Goal: Information Seeking & Learning: Learn about a topic

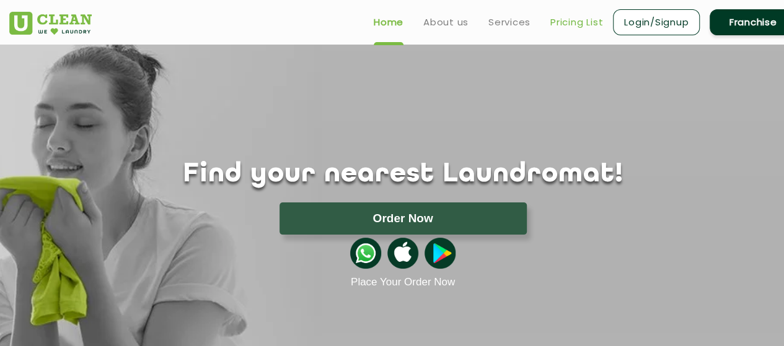
click at [592, 23] on link "Pricing List" at bounding box center [576, 22] width 53 height 15
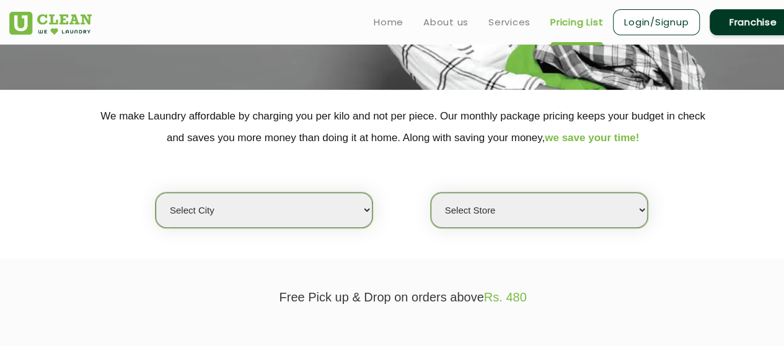
scroll to position [248, 0]
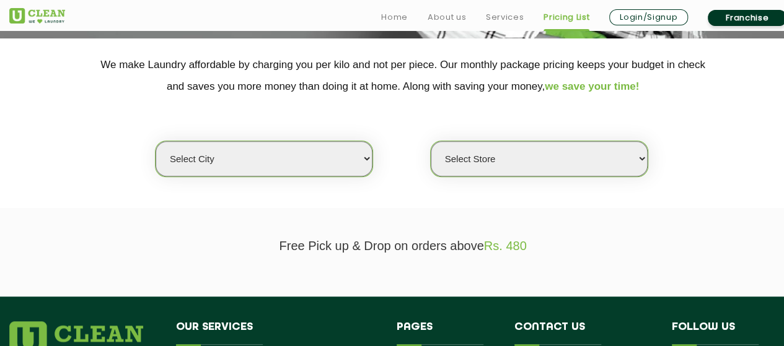
click at [341, 172] on select "Select city [GEOGRAPHIC_DATA] [GEOGRAPHIC_DATA] [GEOGRAPHIC_DATA] [GEOGRAPHIC_D…" at bounding box center [264, 158] width 217 height 35
select select "4"
click at [156, 141] on select "Select city [GEOGRAPHIC_DATA] [GEOGRAPHIC_DATA] [GEOGRAPHIC_DATA] [GEOGRAPHIC_D…" at bounding box center [264, 158] width 217 height 35
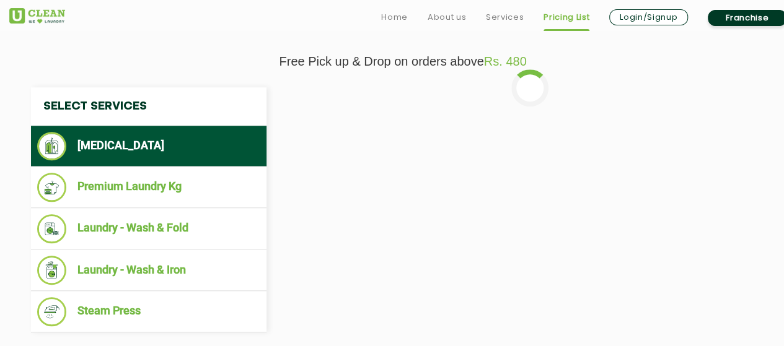
scroll to position [434, 0]
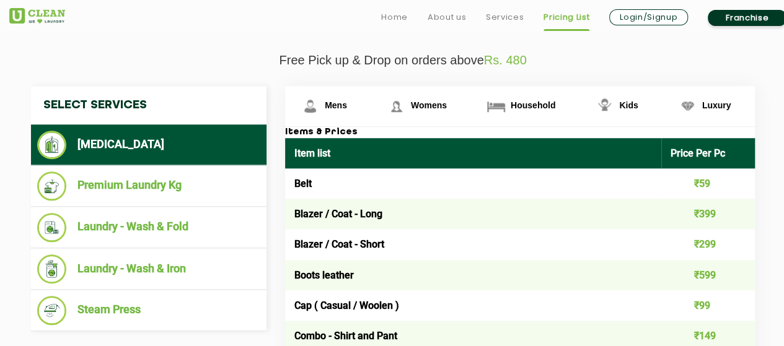
drag, startPoint x: 471, startPoint y: 212, endPoint x: 427, endPoint y: 197, distance: 46.4
click at [427, 199] on td "Blazer / Coat - Long" at bounding box center [473, 214] width 376 height 30
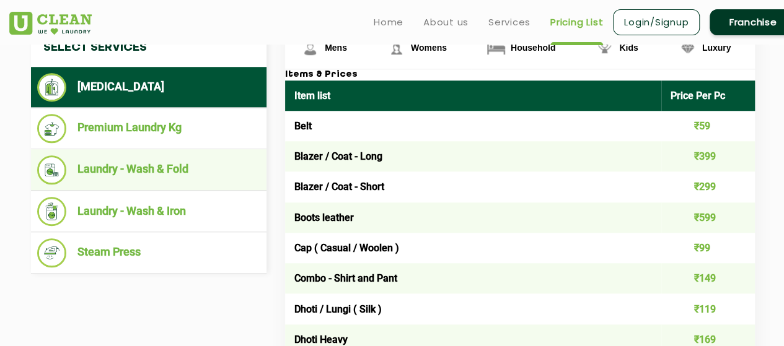
scroll to position [491, 0]
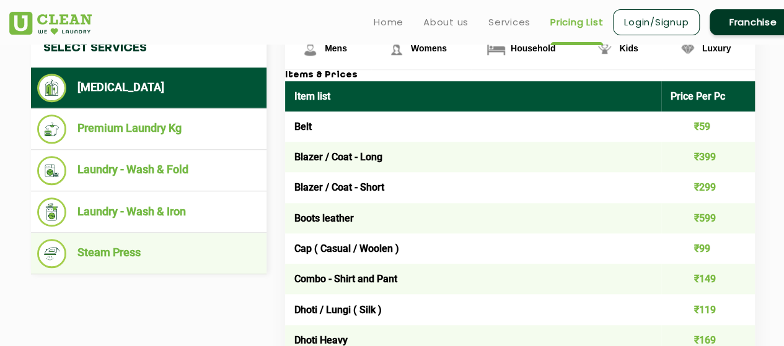
click at [134, 250] on li "Steam Press" at bounding box center [148, 253] width 223 height 29
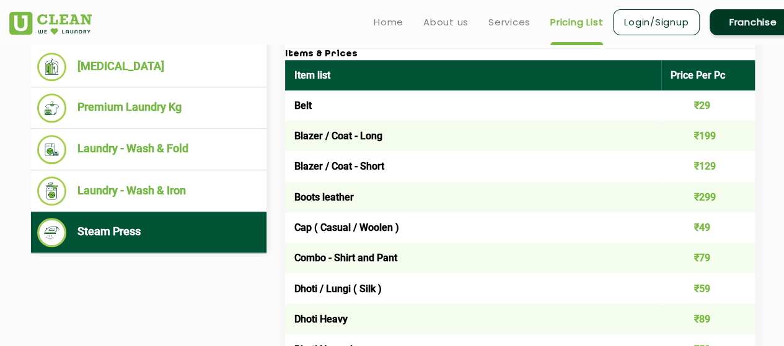
scroll to position [511, 0]
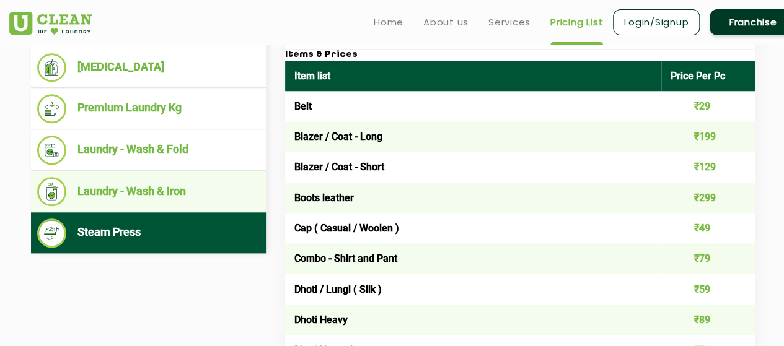
click at [193, 195] on li "Laundry - Wash & Iron" at bounding box center [148, 191] width 223 height 29
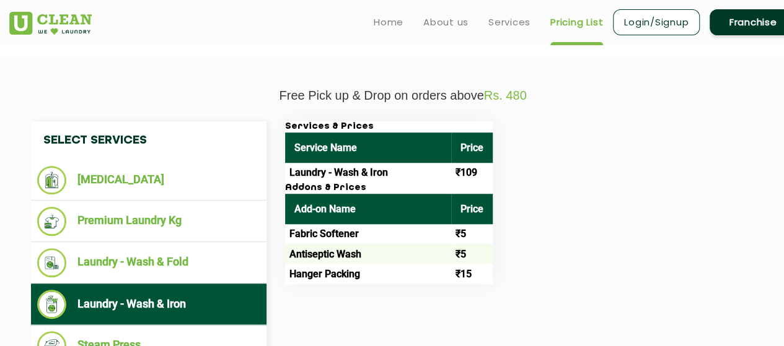
scroll to position [393, 0]
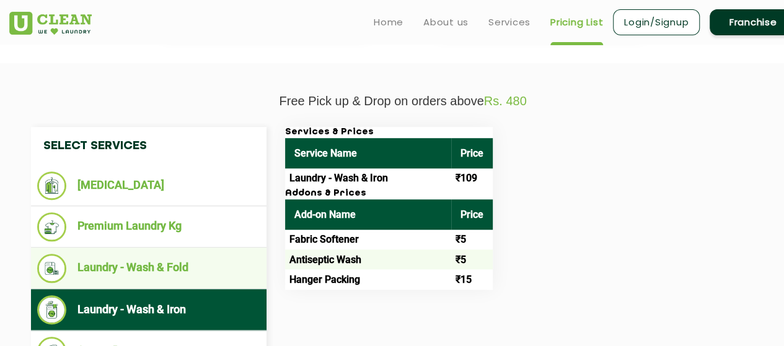
click at [221, 259] on li "Laundry - Wash & Fold" at bounding box center [148, 268] width 223 height 29
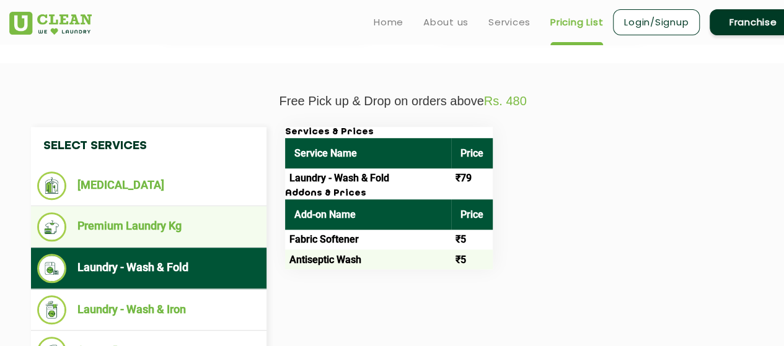
click at [140, 230] on li "Premium Laundry Kg" at bounding box center [148, 227] width 223 height 29
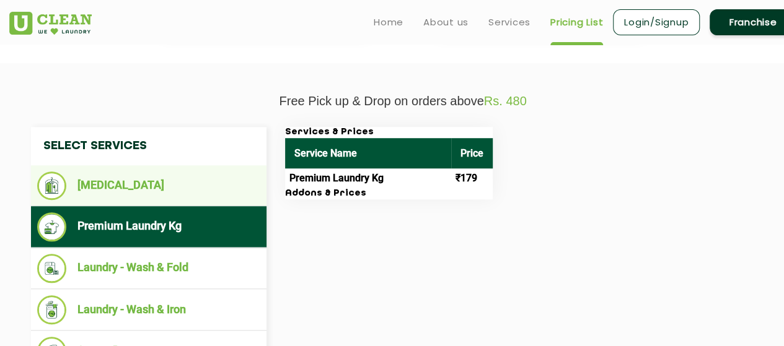
click at [156, 189] on li "[MEDICAL_DATA]" at bounding box center [148, 186] width 223 height 29
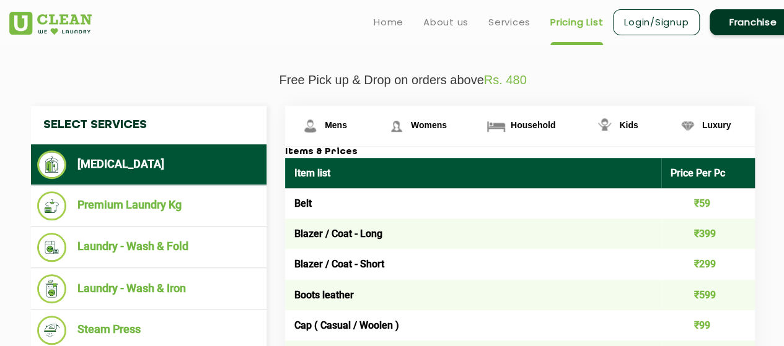
scroll to position [403, 0]
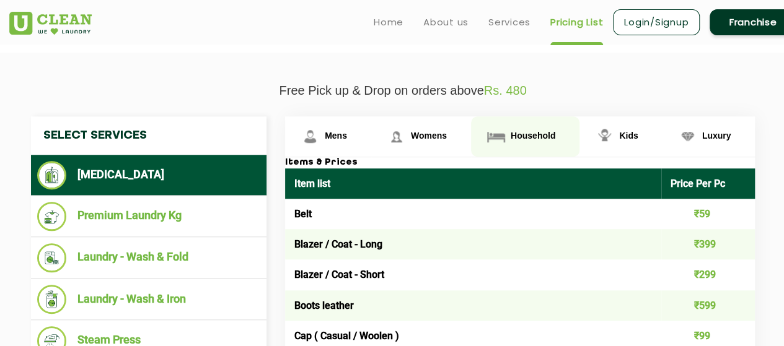
click at [371, 123] on link "Household" at bounding box center [328, 136] width 86 height 40
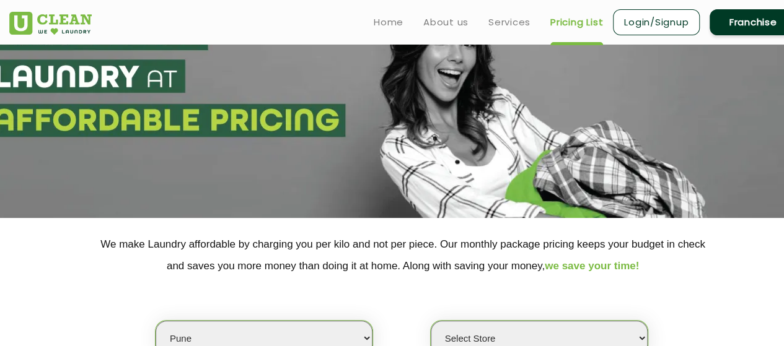
scroll to position [0, 0]
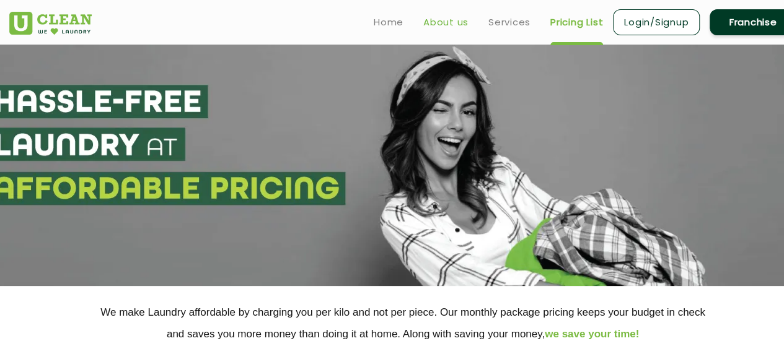
click at [445, 22] on link "About us" at bounding box center [445, 22] width 45 height 15
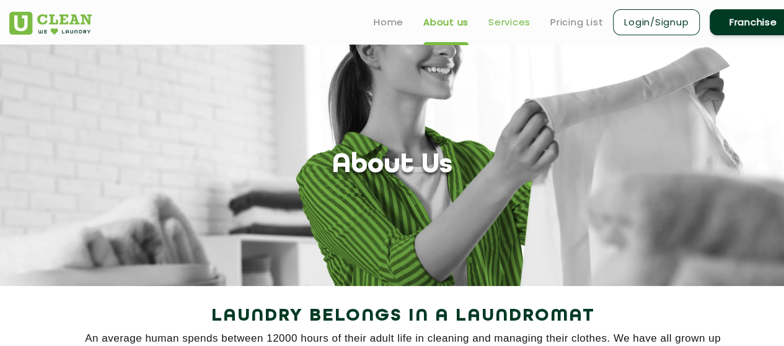
click at [510, 28] on link "Services" at bounding box center [509, 22] width 42 height 15
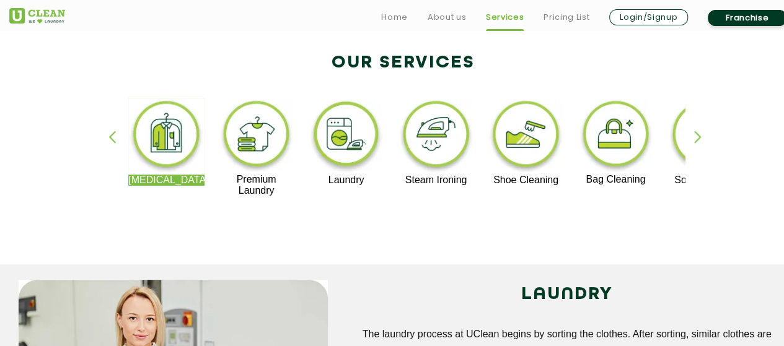
scroll to position [258, 0]
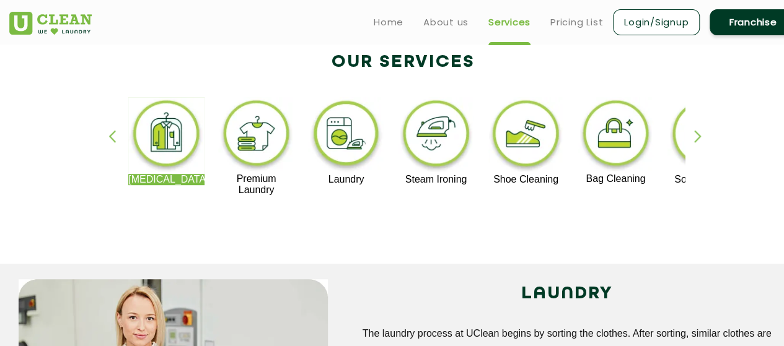
click at [696, 132] on div "button" at bounding box center [703, 147] width 19 height 34
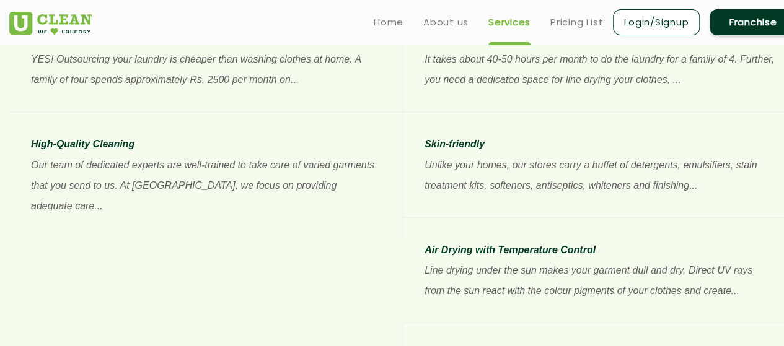
scroll to position [1025, 0]
